Goal: Use online tool/utility: Utilize a website feature to perform a specific function

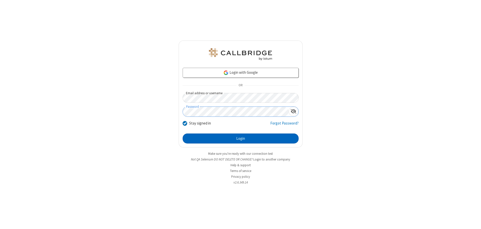
click at [240, 139] on button "Login" at bounding box center [241, 139] width 116 height 10
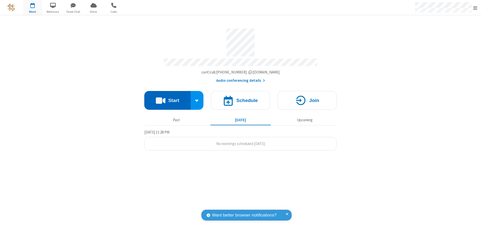
click at [167, 98] on button "Start" at bounding box center [167, 100] width 46 height 19
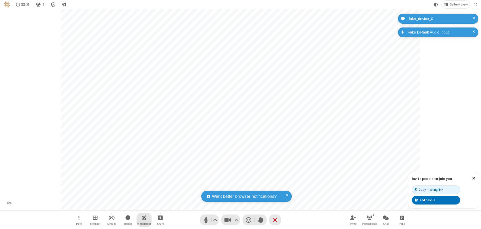
click at [144, 218] on span "Open shared whiteboard" at bounding box center [144, 218] width 5 height 6
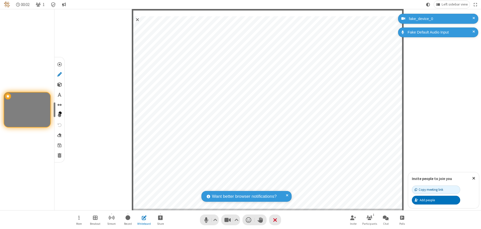
click at [59, 145] on span "Save" at bounding box center [60, 145] width 4 height 5
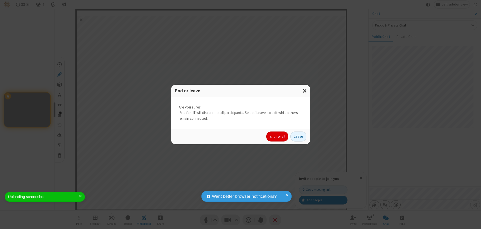
click at [278, 137] on button "End for all" at bounding box center [277, 137] width 22 height 10
